Goal: Find specific page/section

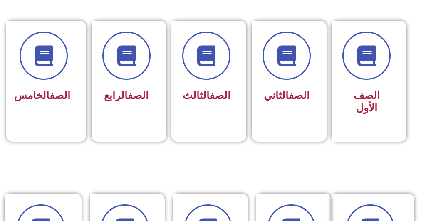
scroll to position [299, 0]
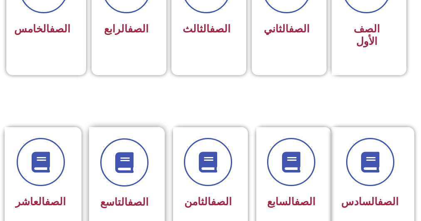
click at [152, 149] on div "الصف التاسع" at bounding box center [124, 181] width 71 height 109
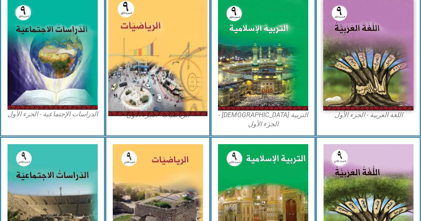
scroll to position [266, 0]
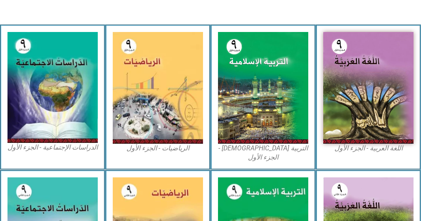
click at [159, 158] on div "الرياضيات - الجزء الأول​" at bounding box center [157, 97] width 105 height 145
